Goal: Task Accomplishment & Management: Use online tool/utility

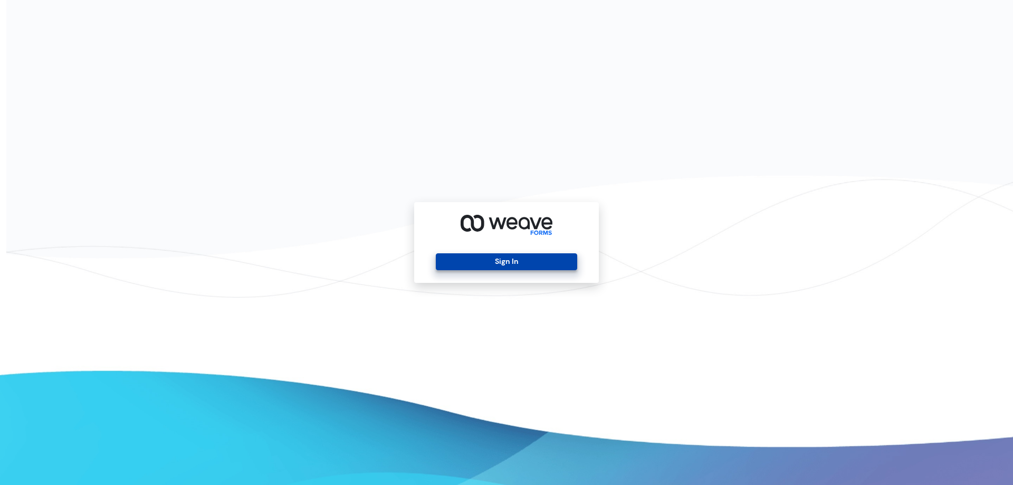
drag, startPoint x: 532, startPoint y: 261, endPoint x: 499, endPoint y: 261, distance: 32.7
click at [532, 261] on button "Sign In" at bounding box center [506, 261] width 141 height 17
